Goal: Find specific page/section: Find specific page/section

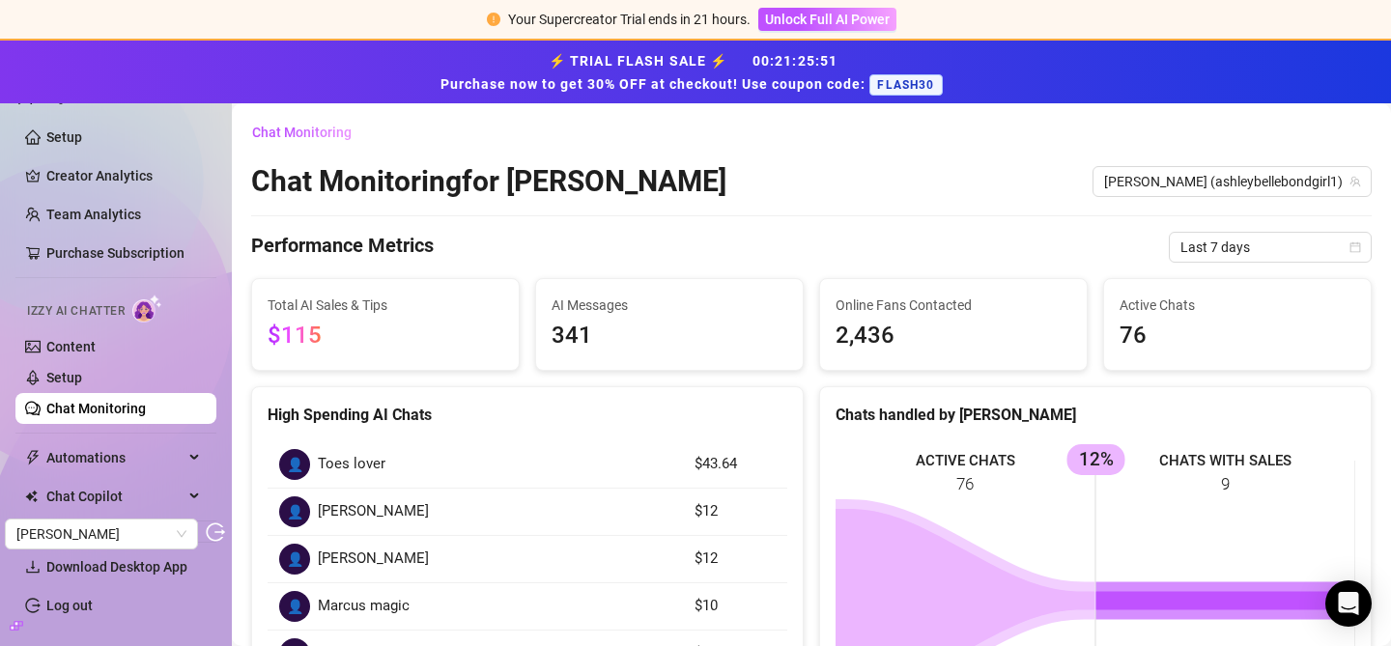
scroll to position [589, 0]
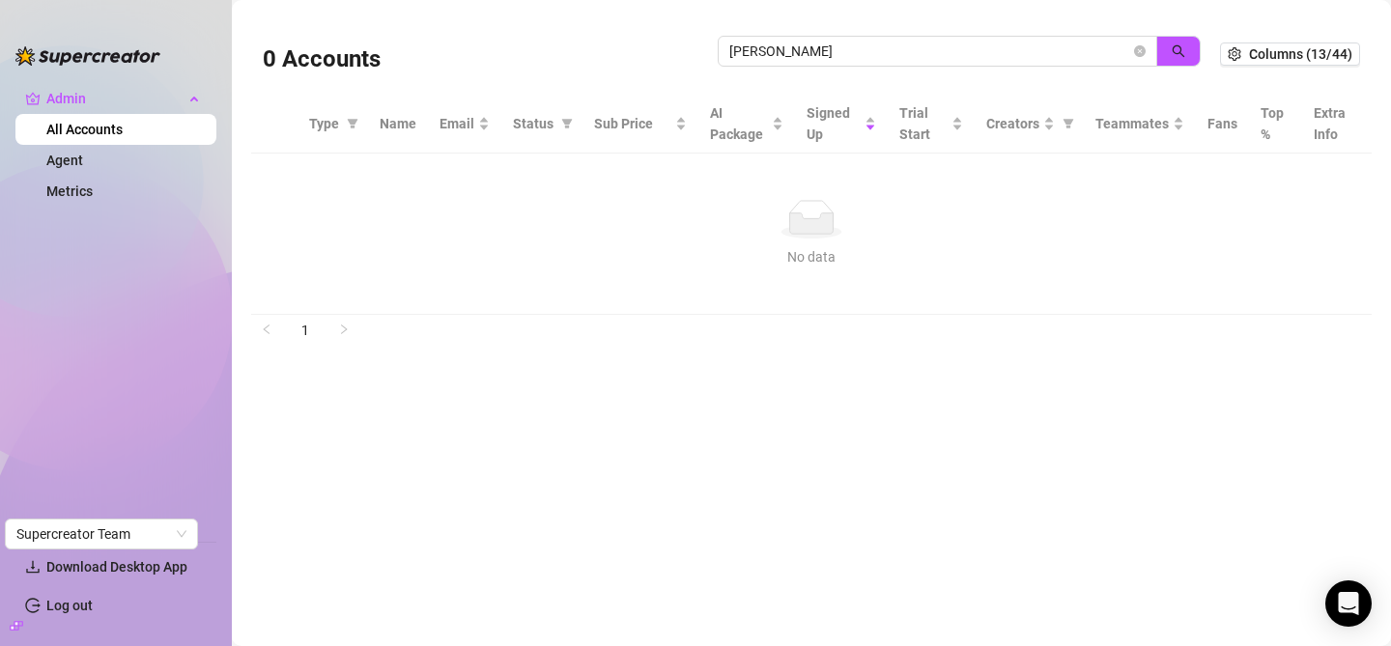
type input "[PERSON_NAME]"
click at [1182, 46] on icon "search" at bounding box center [1179, 51] width 14 height 14
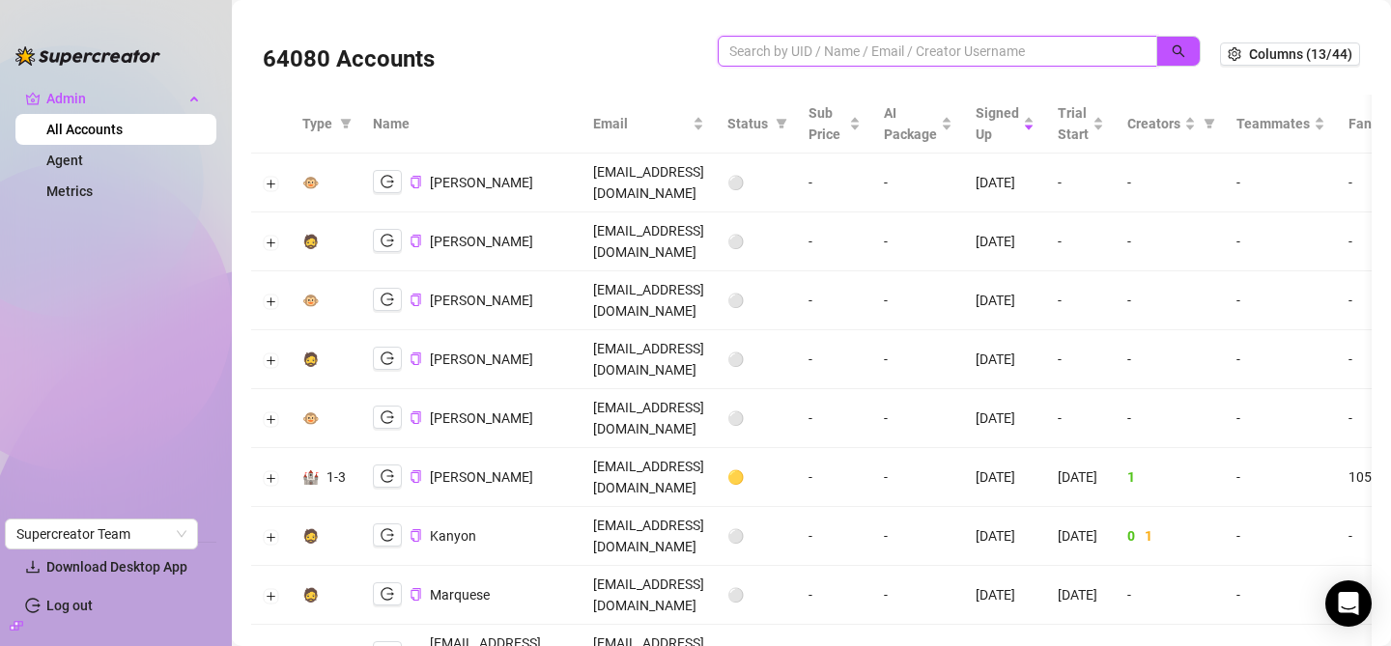
click at [796, 60] on input "search" at bounding box center [929, 51] width 401 height 21
type input "jackson"
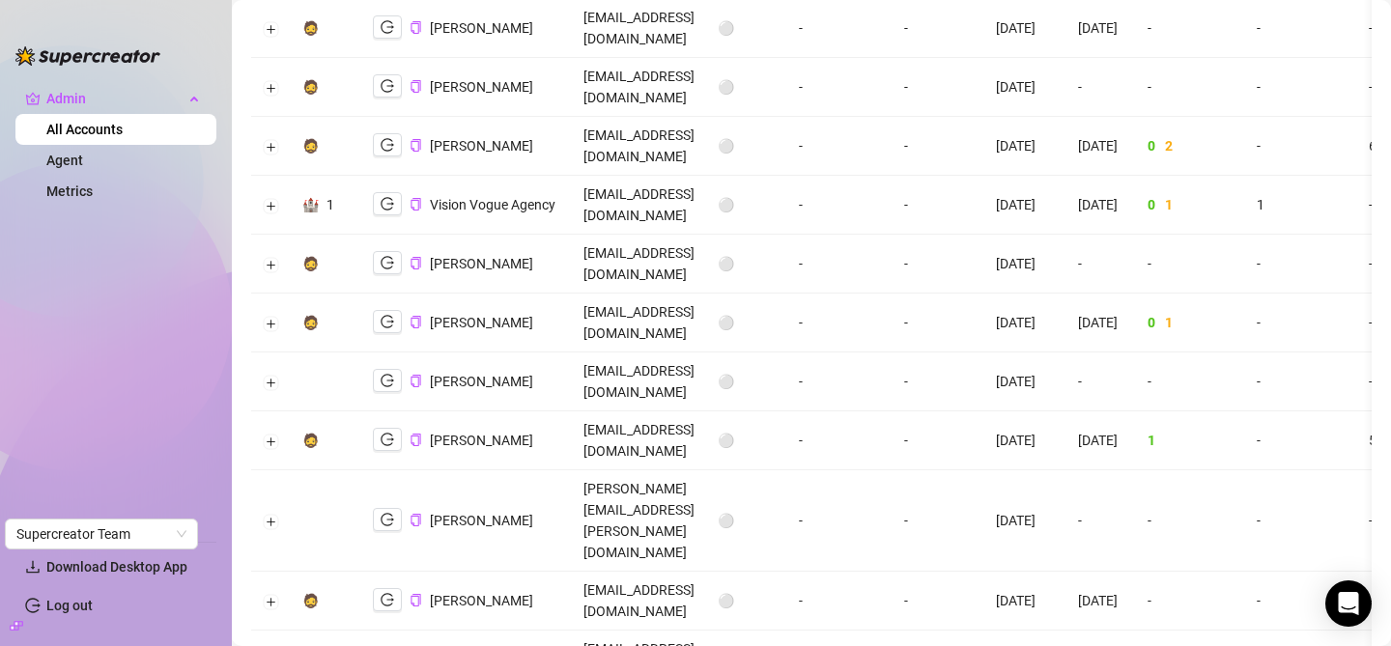
scroll to position [1915, 0]
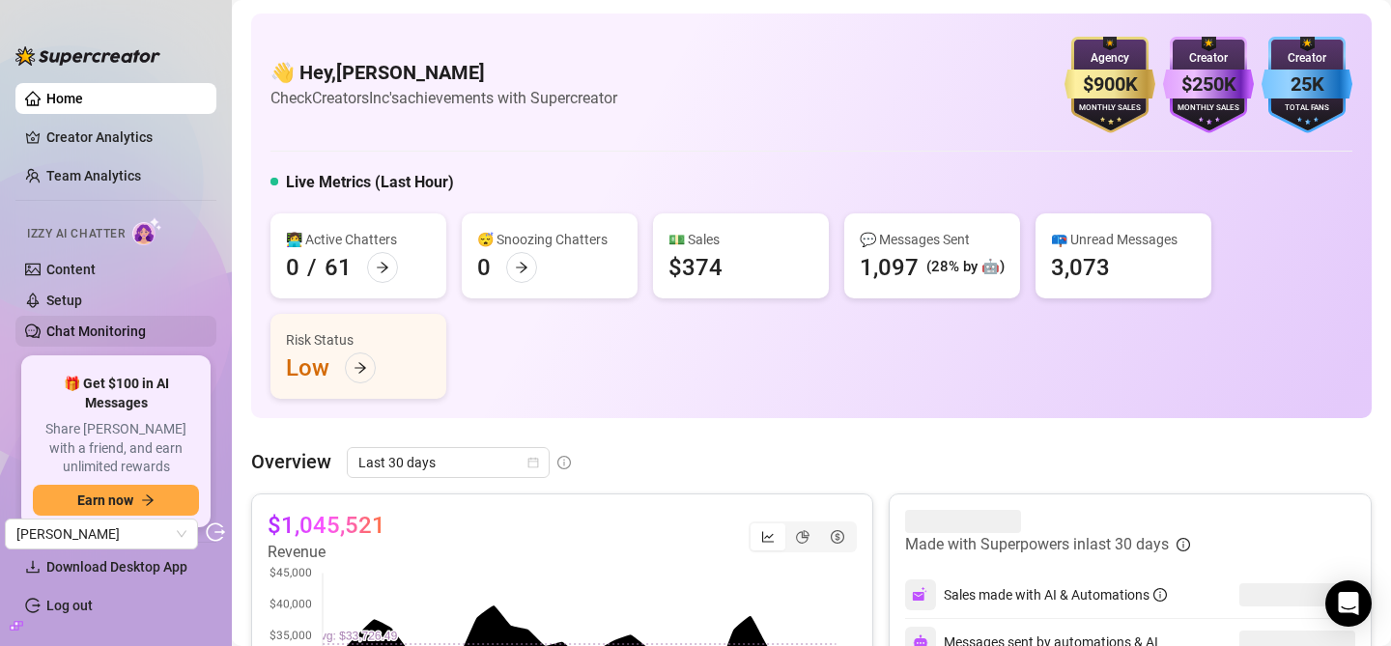
click at [74, 330] on link "Chat Monitoring" at bounding box center [95, 331] width 99 height 15
